Goal: Information Seeking & Learning: Learn about a topic

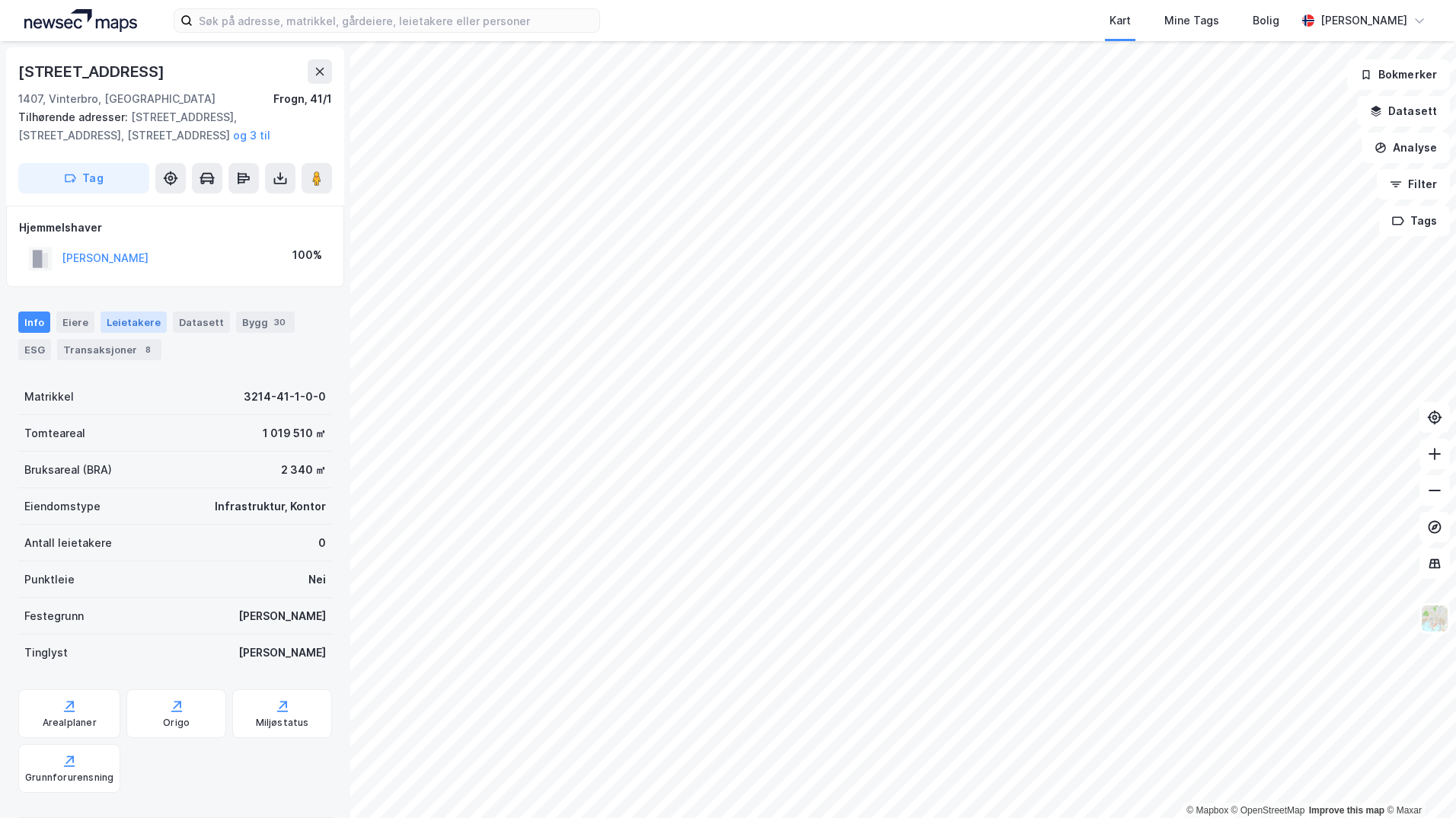
click at [116, 325] on div "Leietakere" at bounding box center [133, 322] width 66 height 22
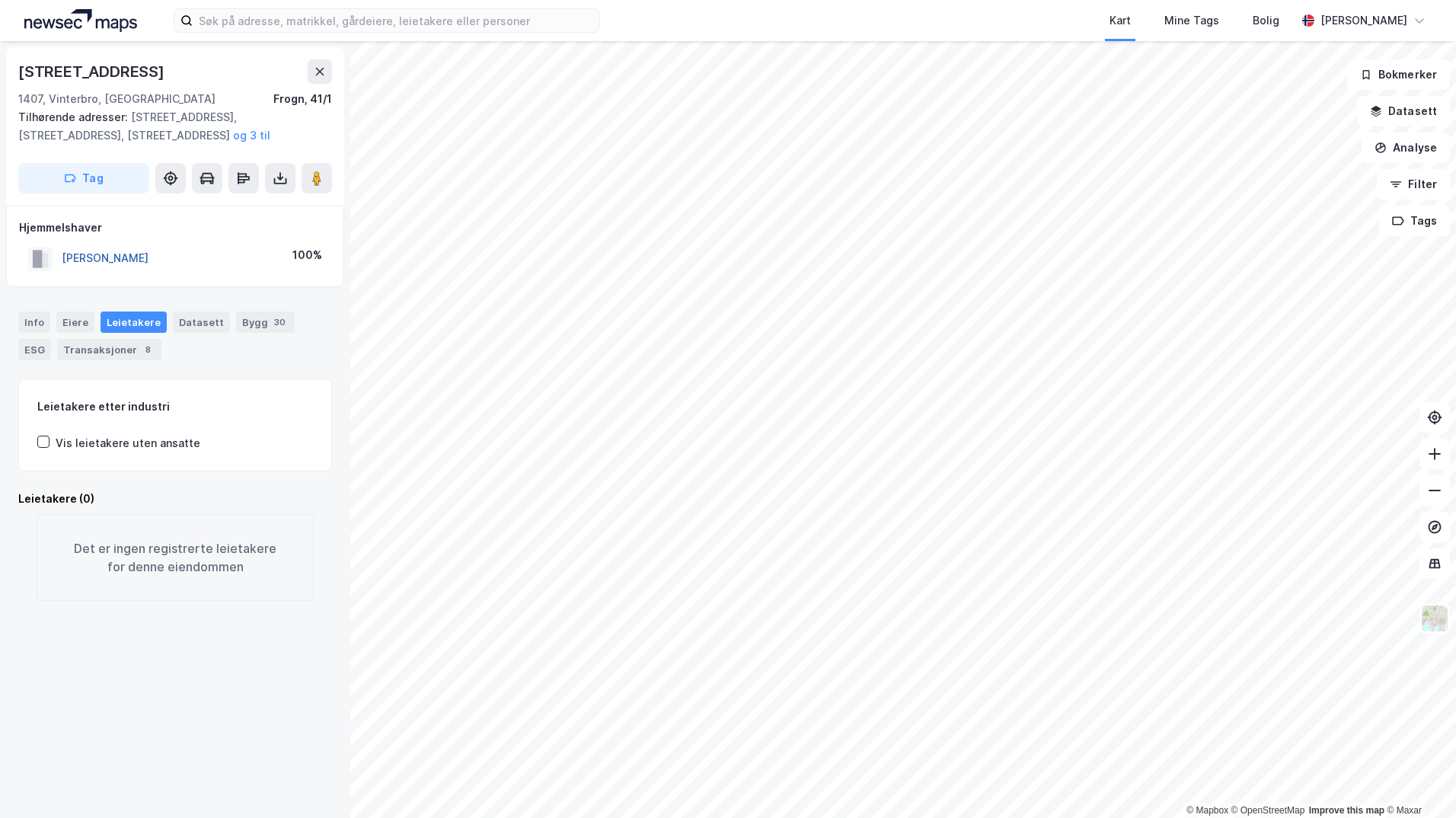
click at [0, 0] on button "[PERSON_NAME]" at bounding box center [0, 0] width 0 height 0
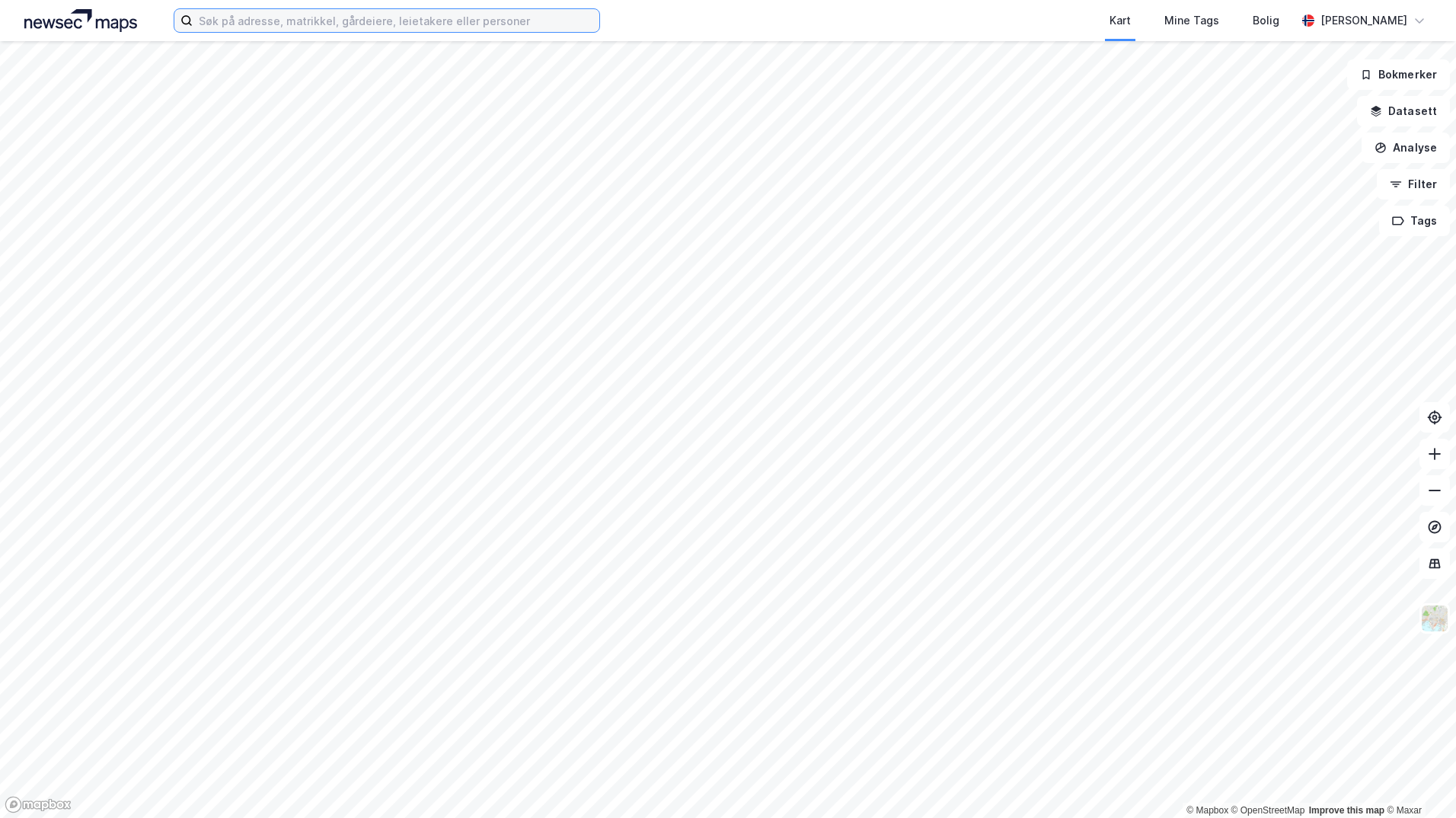
click at [325, 22] on input at bounding box center [396, 21] width 406 height 23
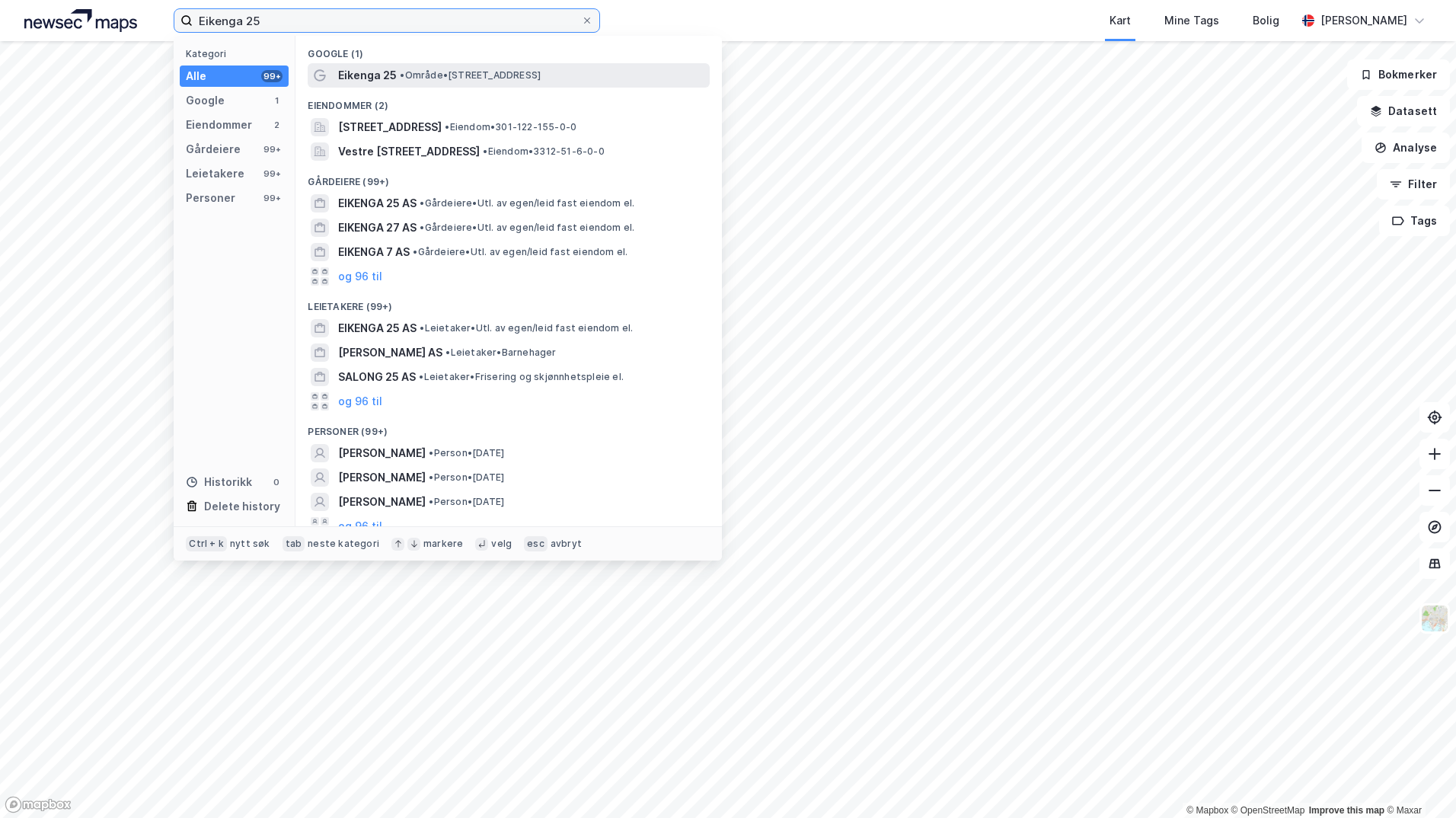
type input "Eikenga 25"
click at [370, 71] on span "Eikenga 25" at bounding box center [367, 76] width 59 height 19
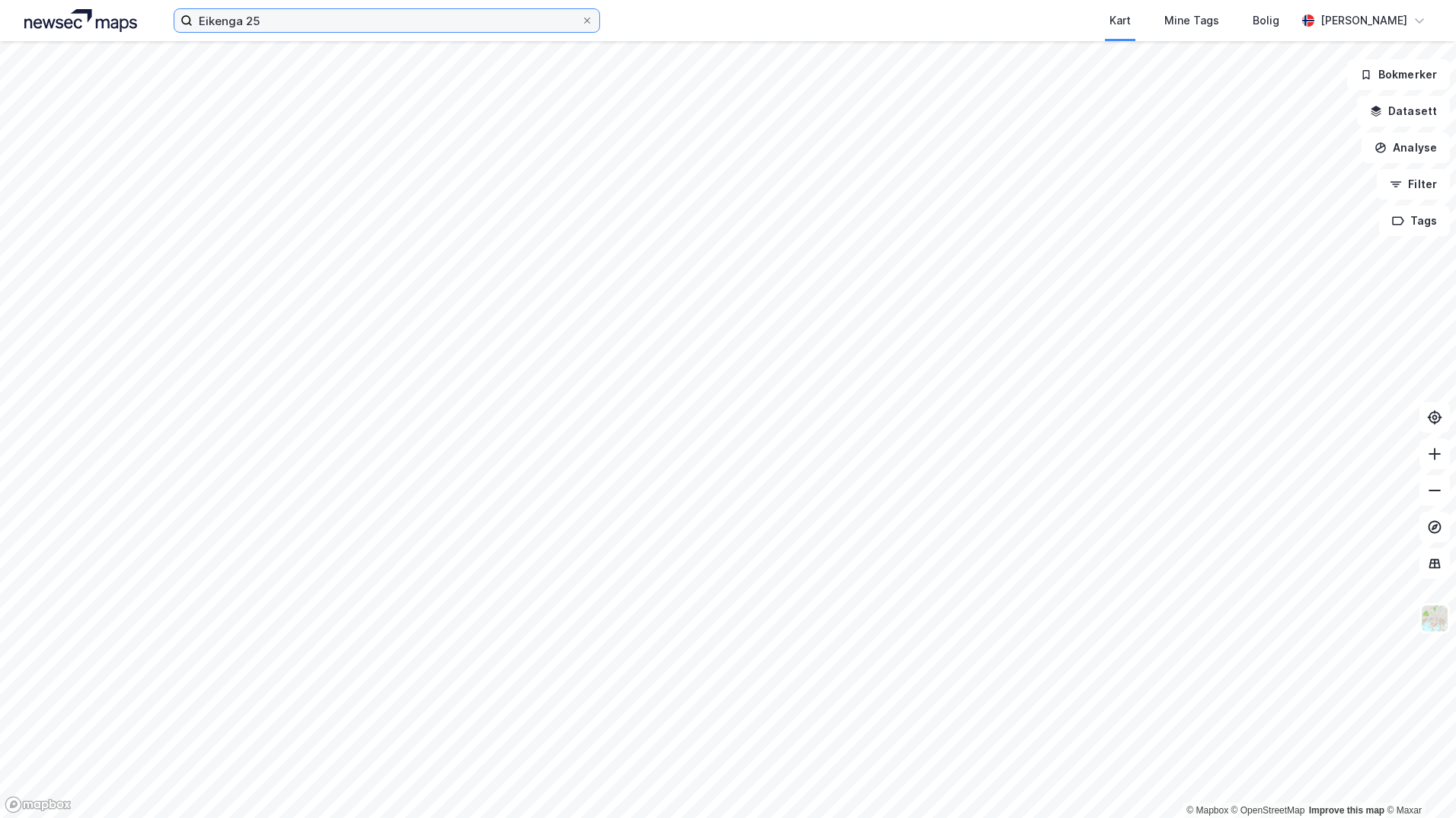
click at [345, 22] on input "Eikenga 25" at bounding box center [387, 21] width 389 height 23
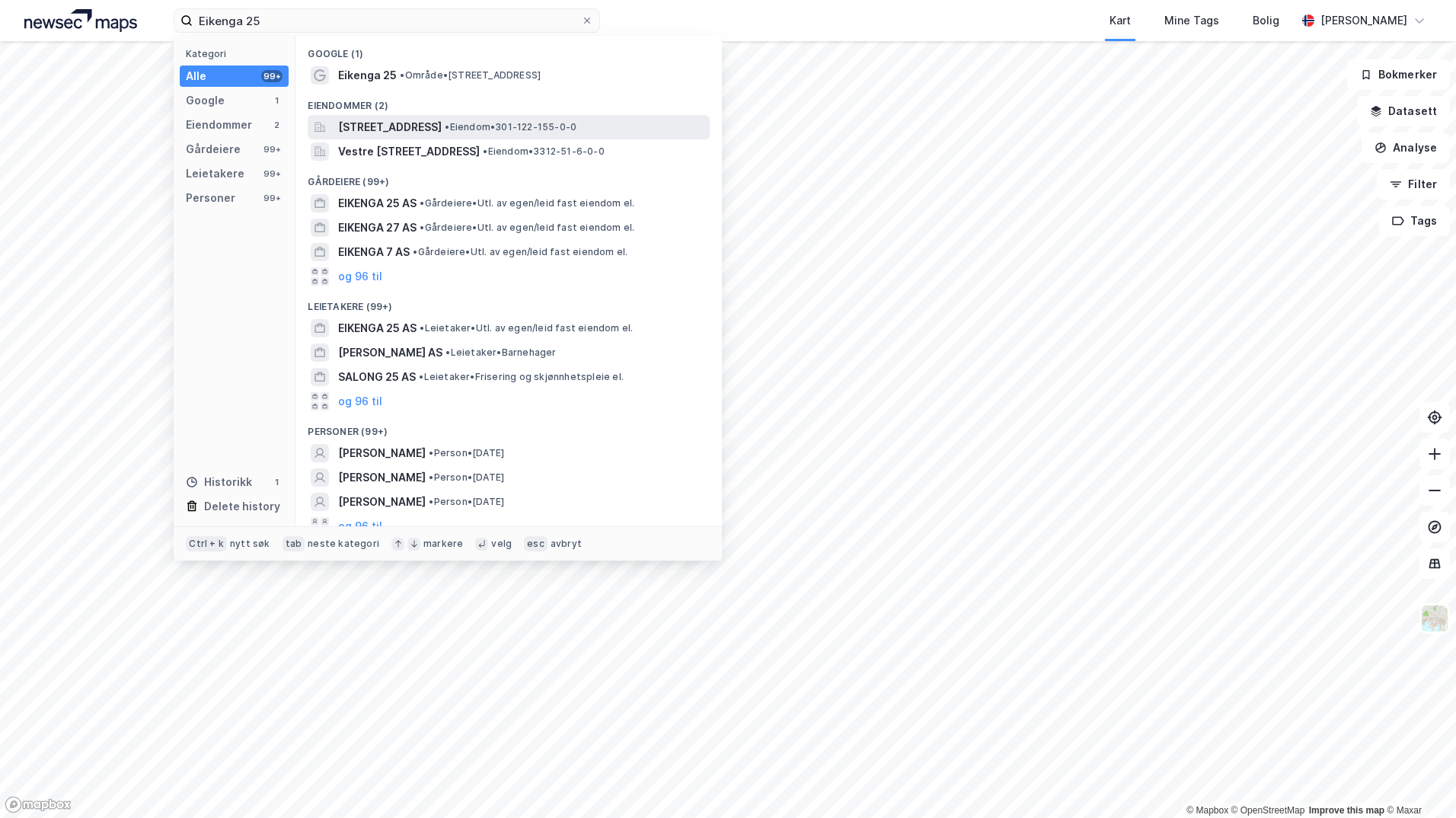
click at [399, 127] on span "[STREET_ADDRESS]" at bounding box center [389, 127] width 103 height 19
